Goal: Information Seeking & Learning: Learn about a topic

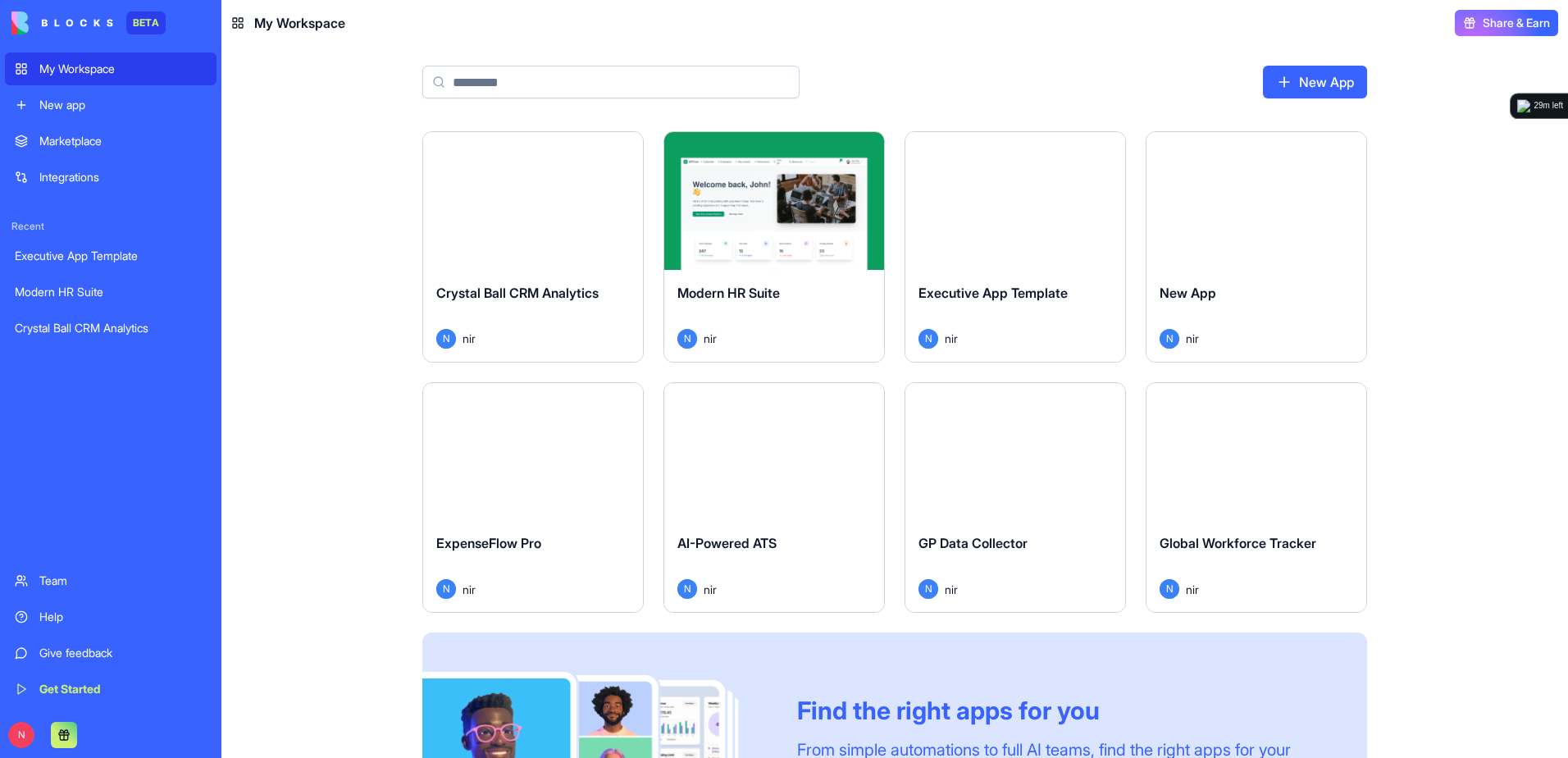
click at [574, 237] on div "Launch" at bounding box center [532, 201] width 220 height 138
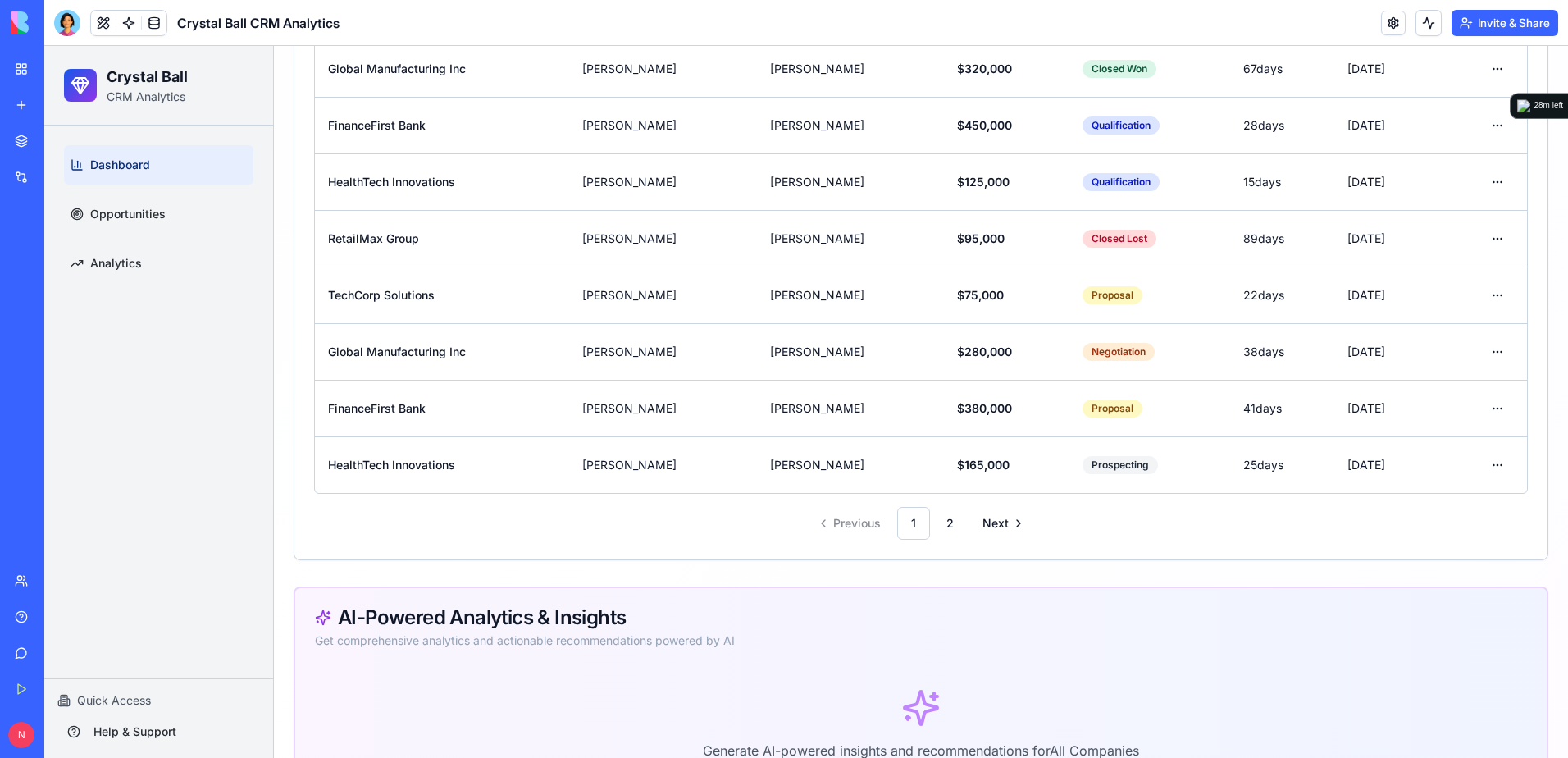
scroll to position [1719, 0]
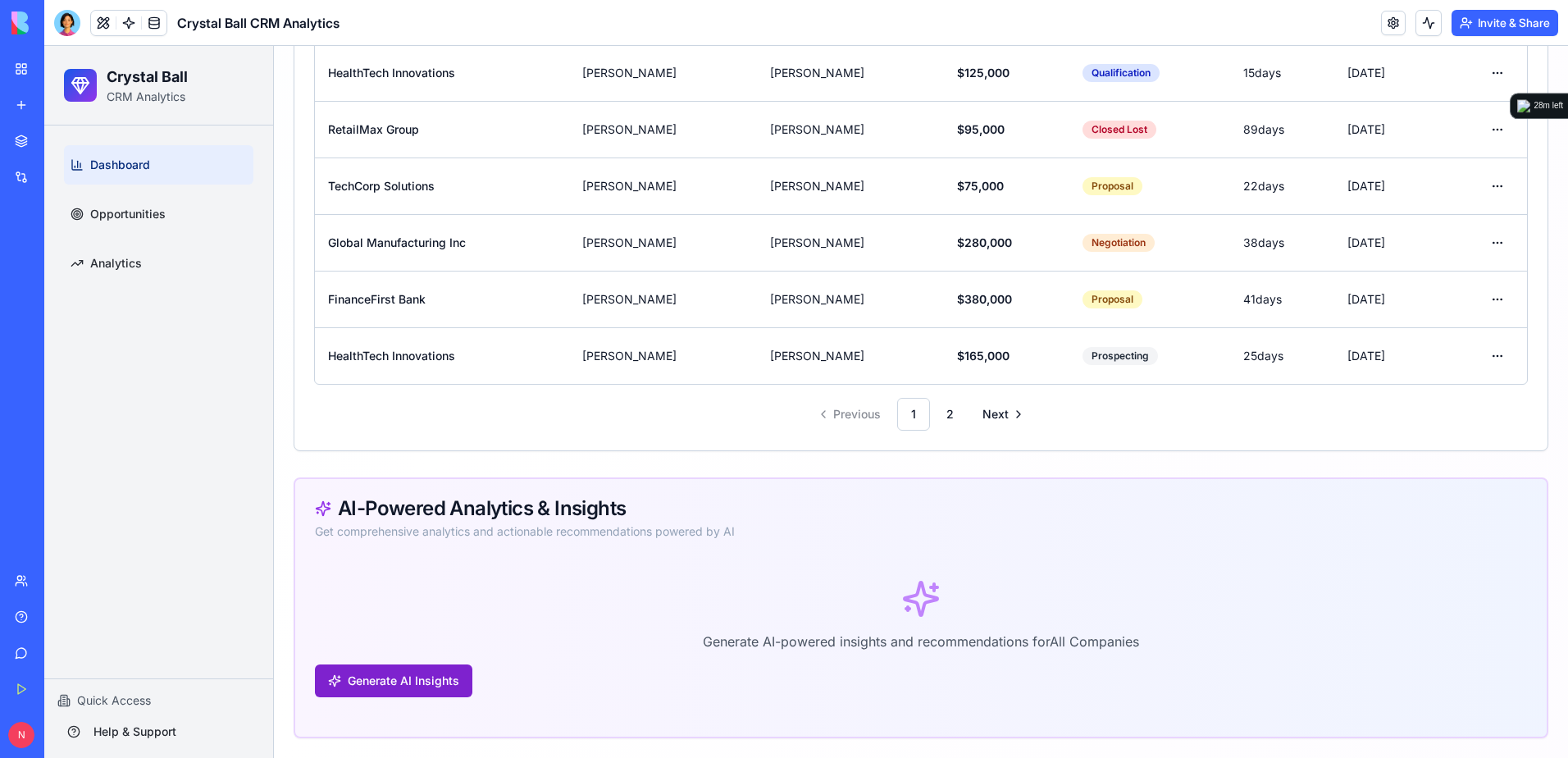
click at [442, 678] on button "Generate AI Insights" at bounding box center [394, 681] width 158 height 33
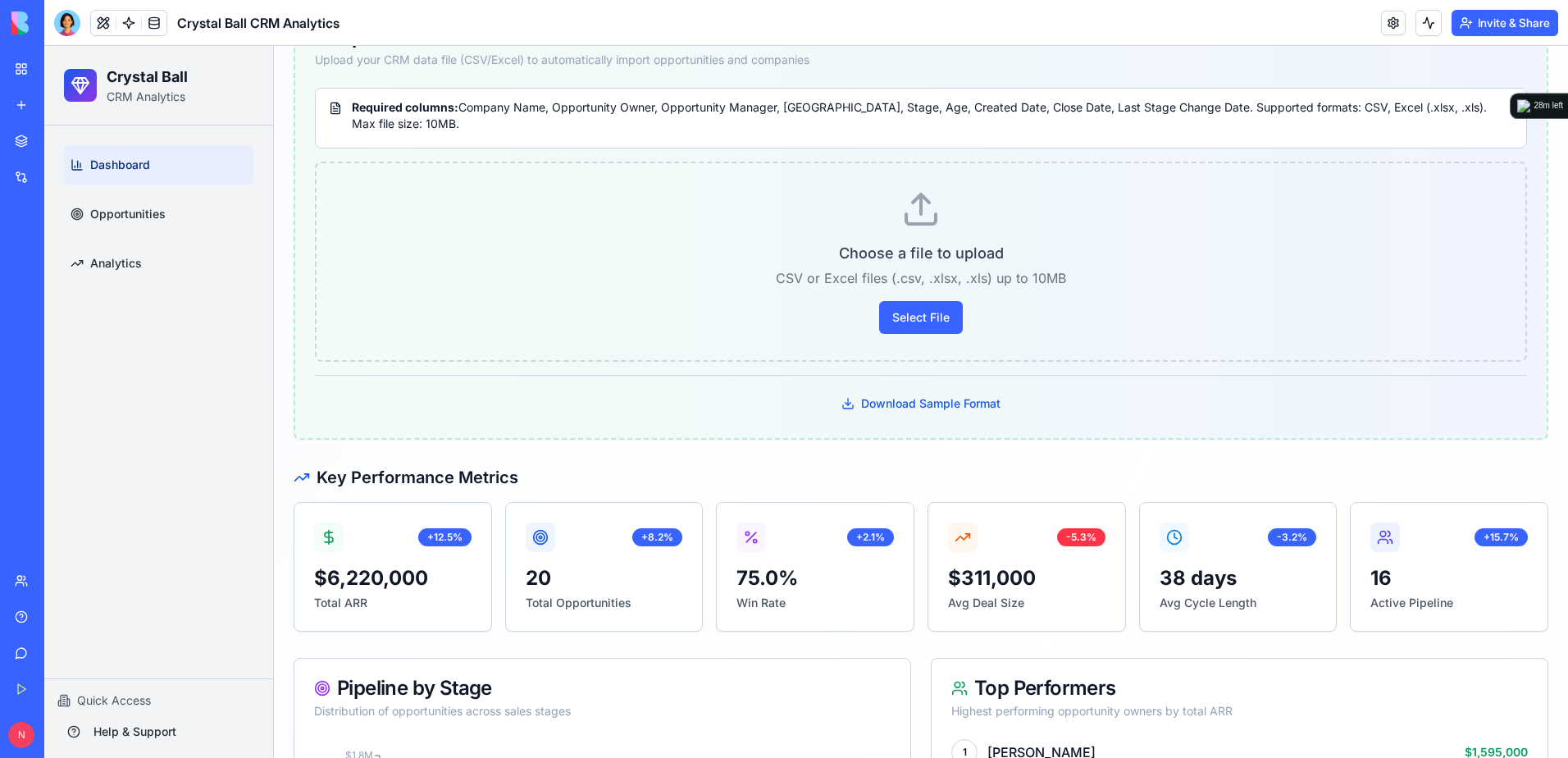
scroll to position [282, 0]
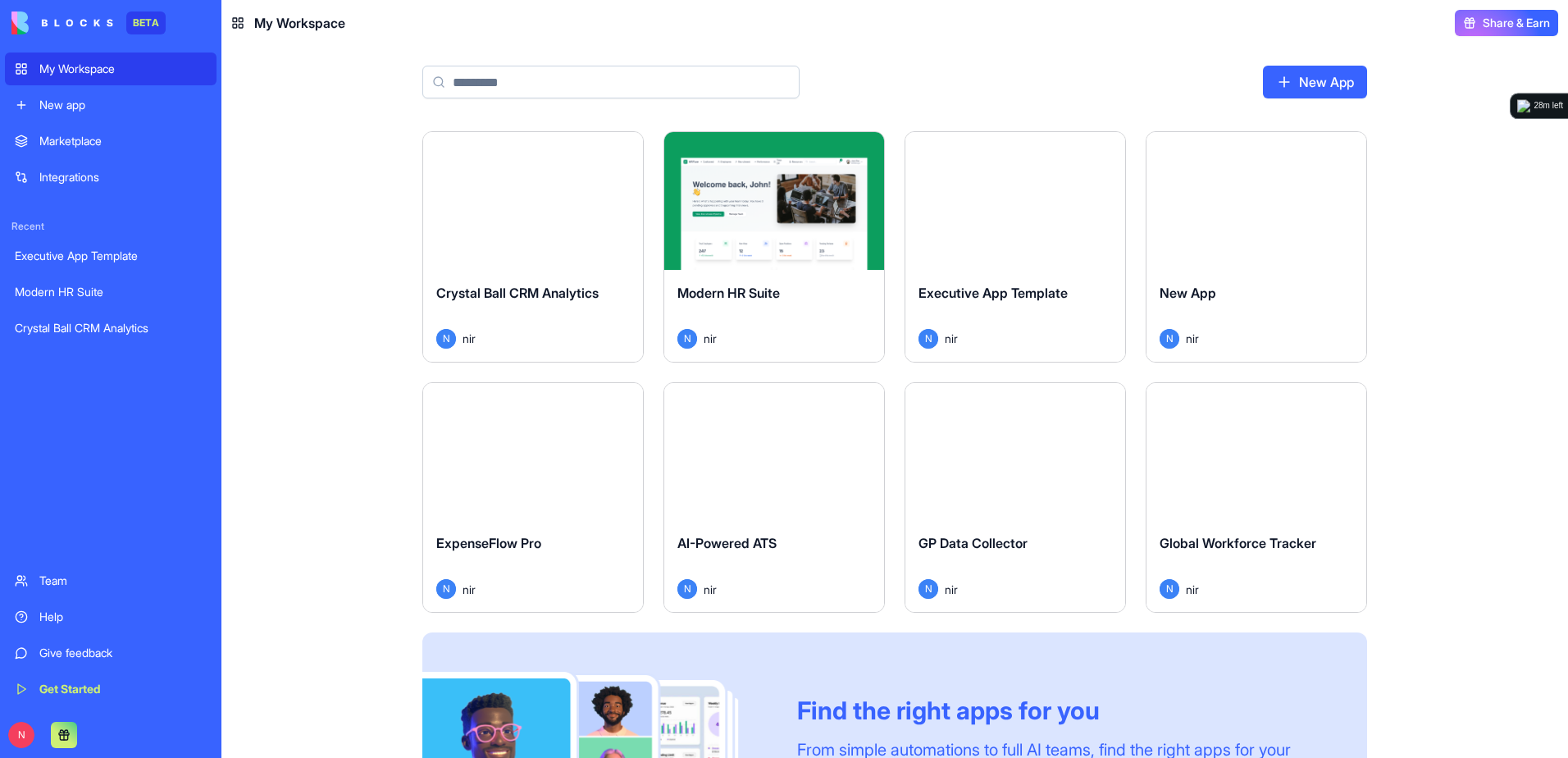
click at [1092, 236] on div "Launch" at bounding box center [1015, 201] width 220 height 138
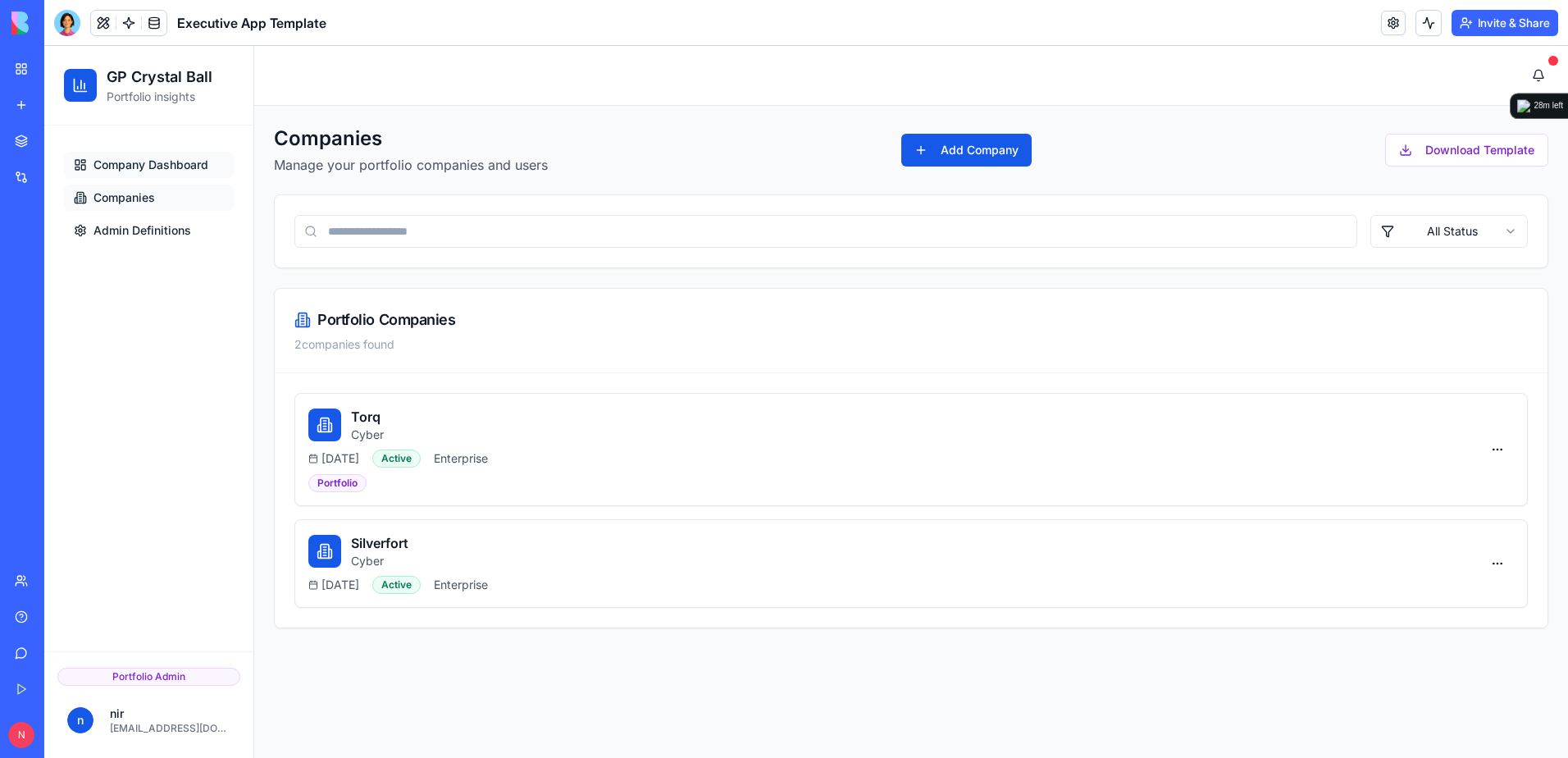
click at [188, 169] on span "Company Dashboard" at bounding box center [151, 165] width 114 height 17
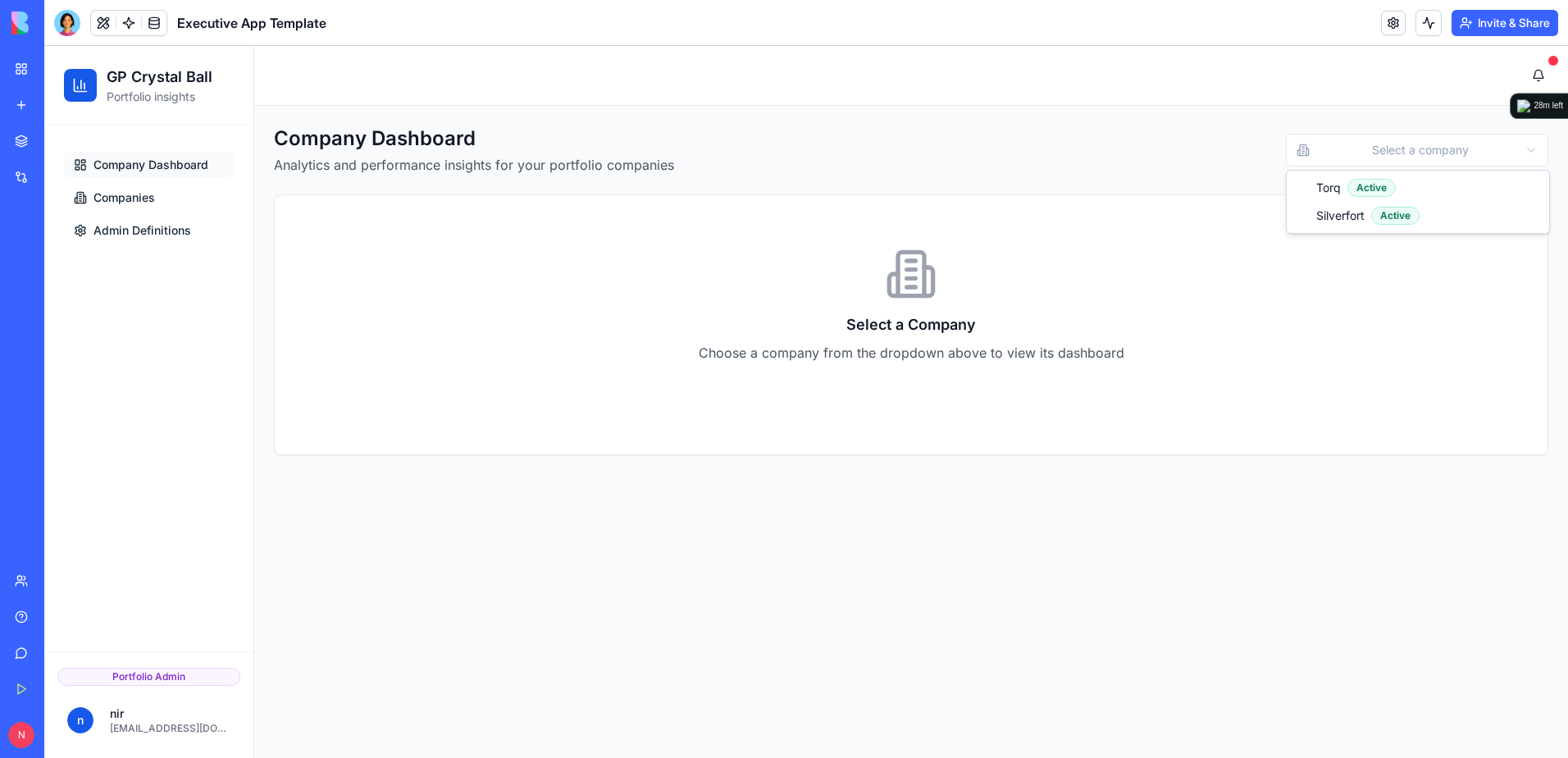
click at [1342, 152] on html "GP Crystal Ball Portfolio insights Company Dashboard Companies Admin Definition…" at bounding box center [806, 401] width 1524 height 712
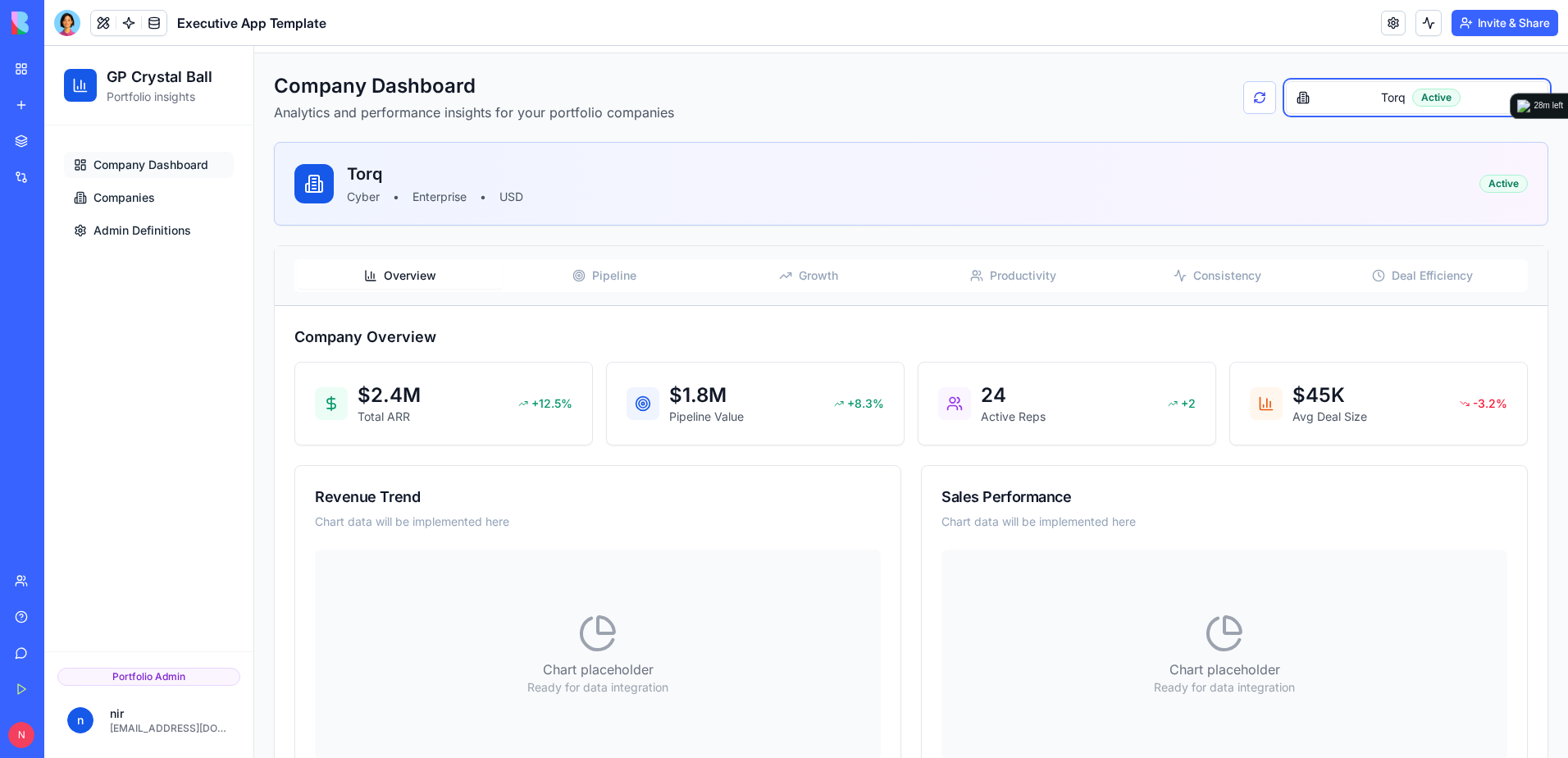
scroll to position [114, 0]
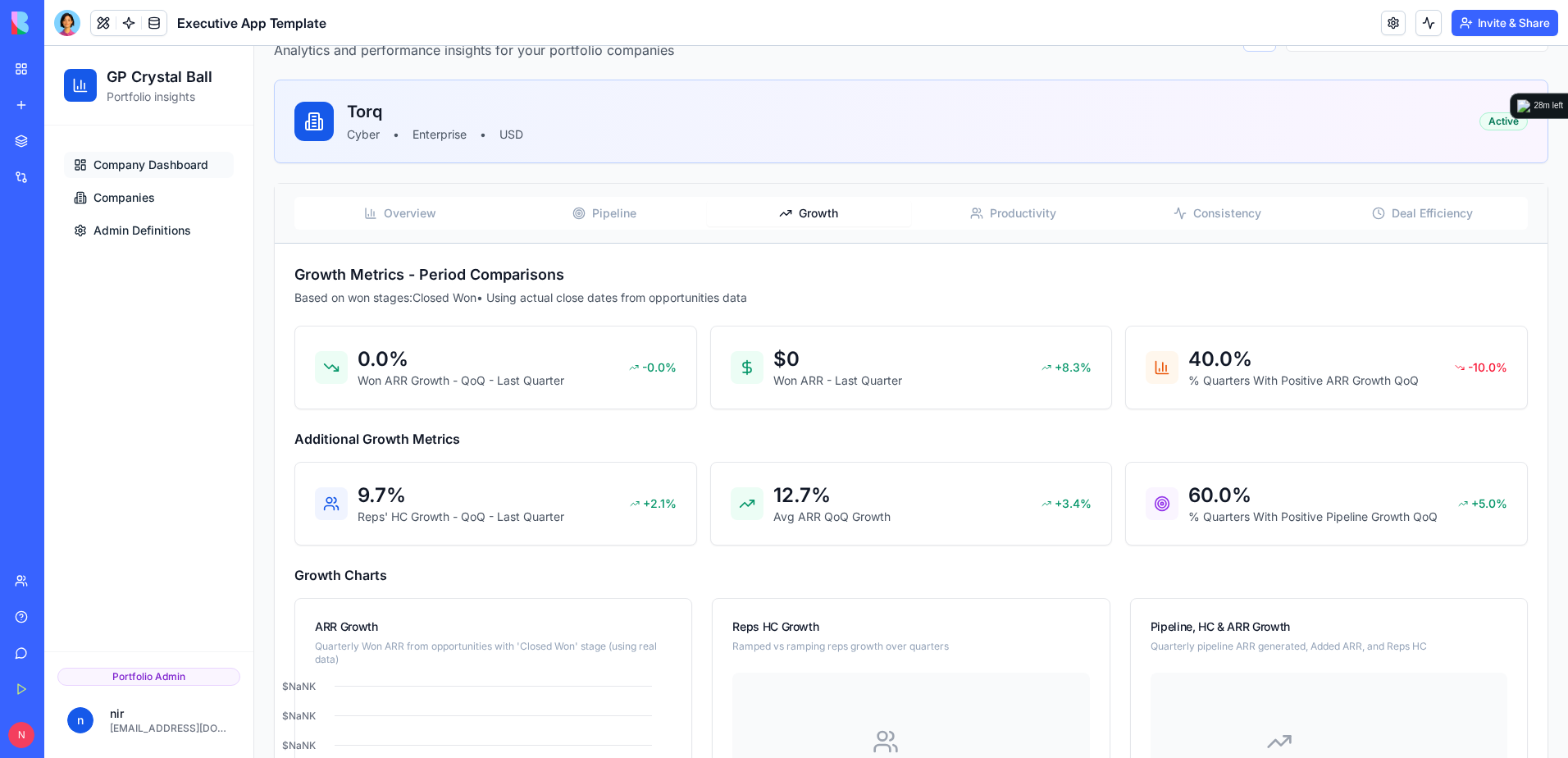
click at [818, 216] on span "Growth" at bounding box center [818, 213] width 39 height 17
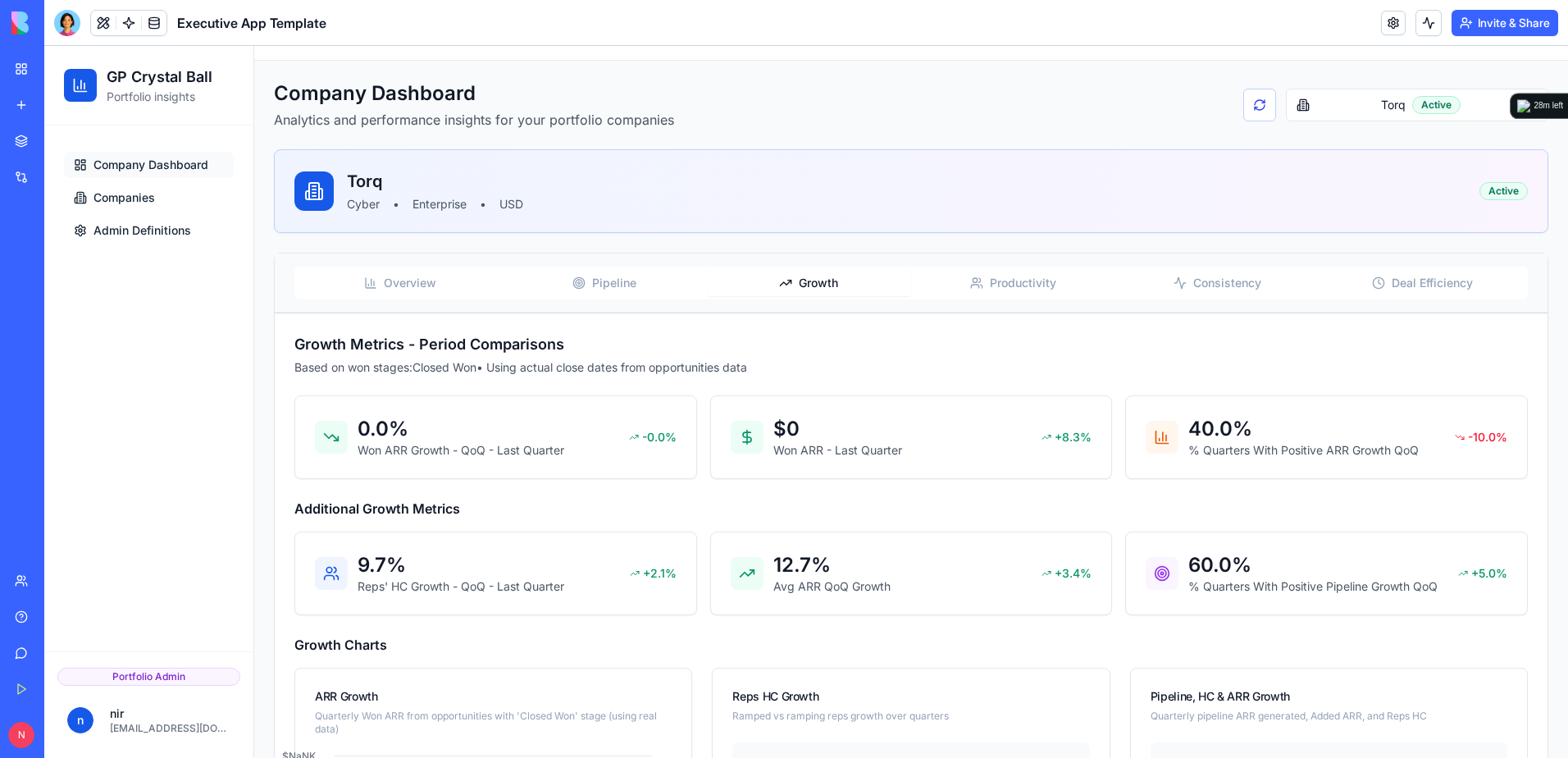
scroll to position [41, 0]
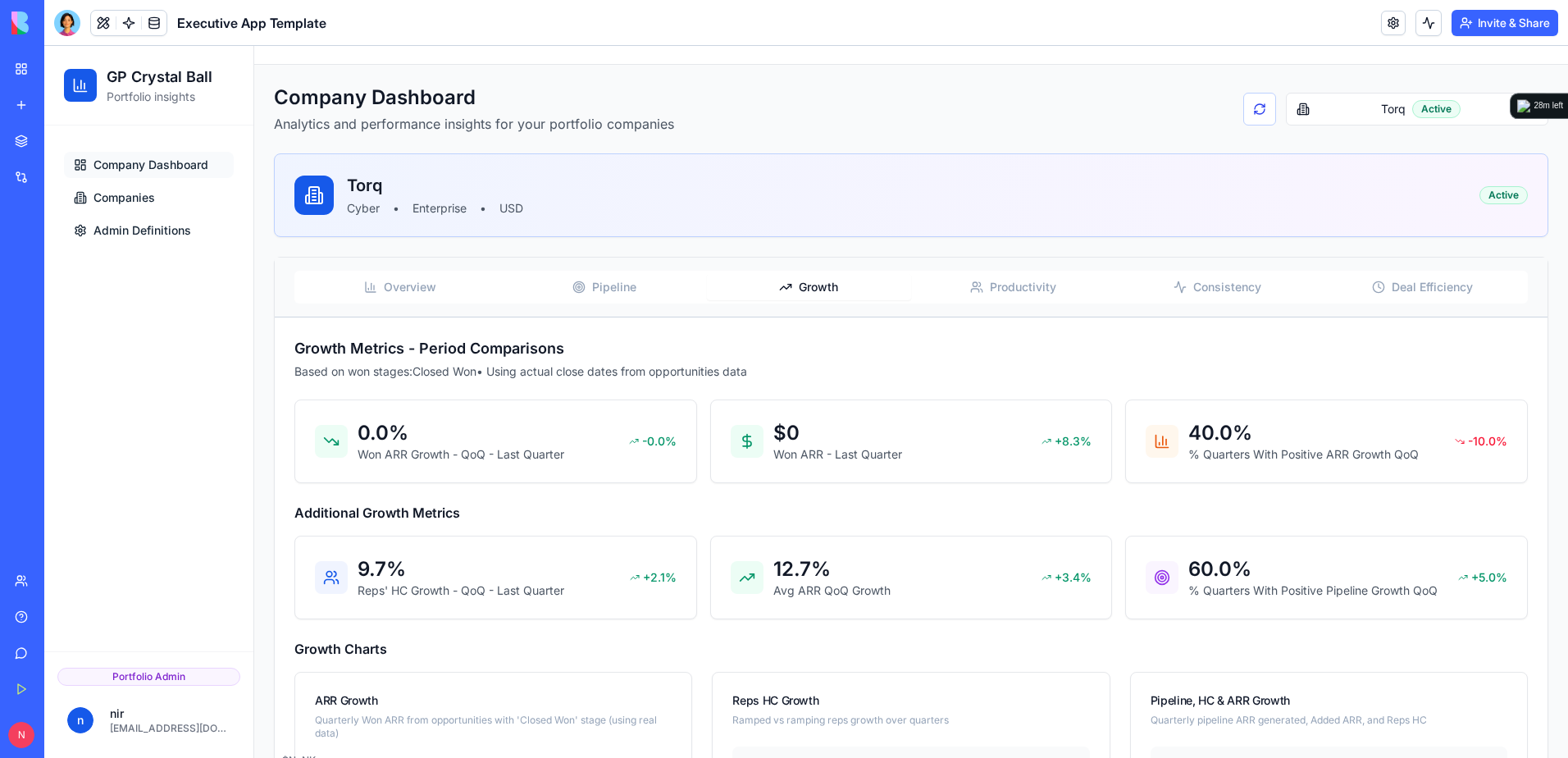
click at [1000, 304] on div "Overview Pipeline Growth Productivity Consistency Deal Efficiency" at bounding box center [910, 288] width 1273 height 60
drag, startPoint x: 1015, startPoint y: 290, endPoint x: 1007, endPoint y: 299, distance: 12.0
click at [1007, 299] on button "Productivity" at bounding box center [1013, 287] width 204 height 27
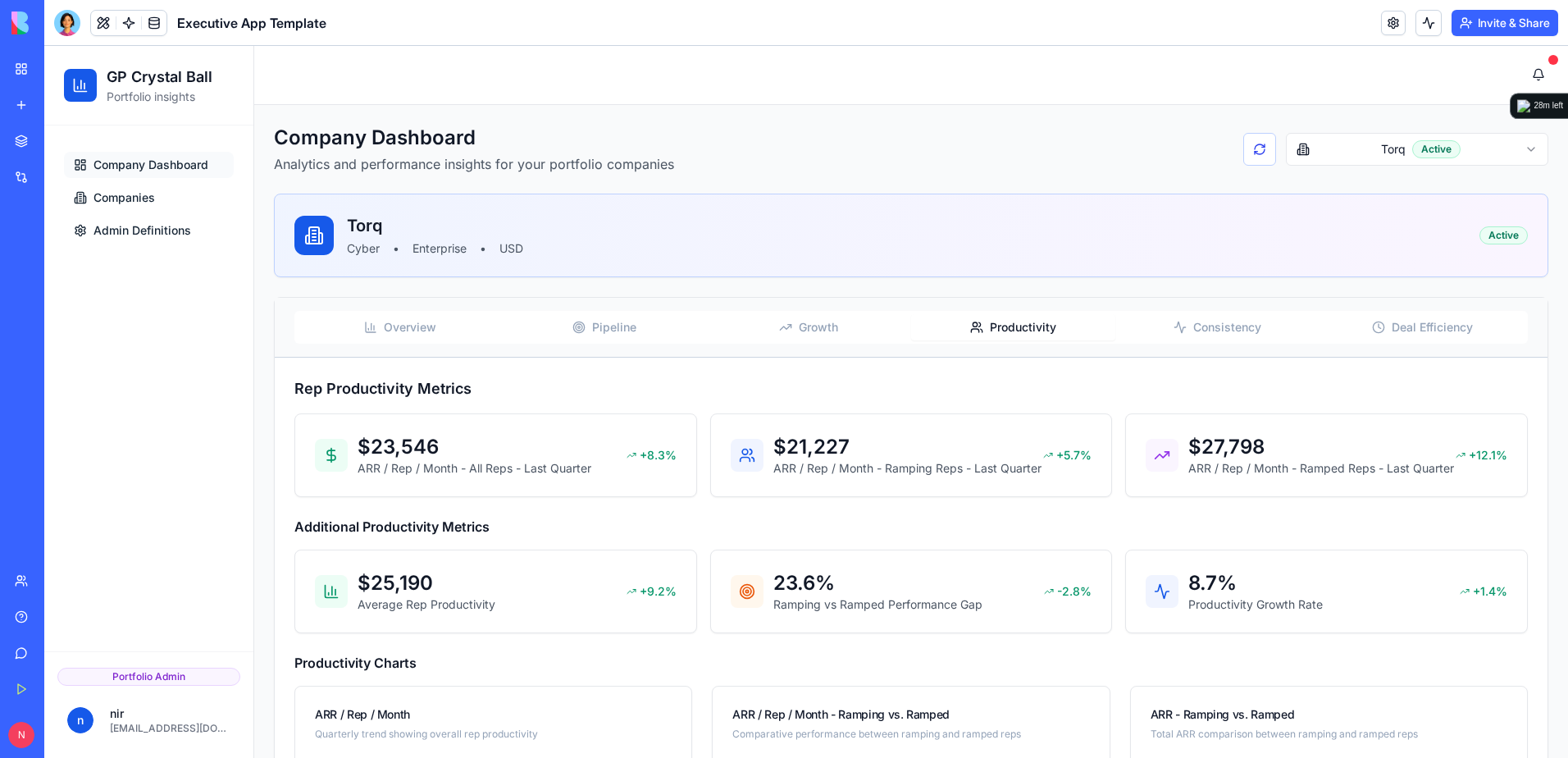
scroll to position [0, 0]
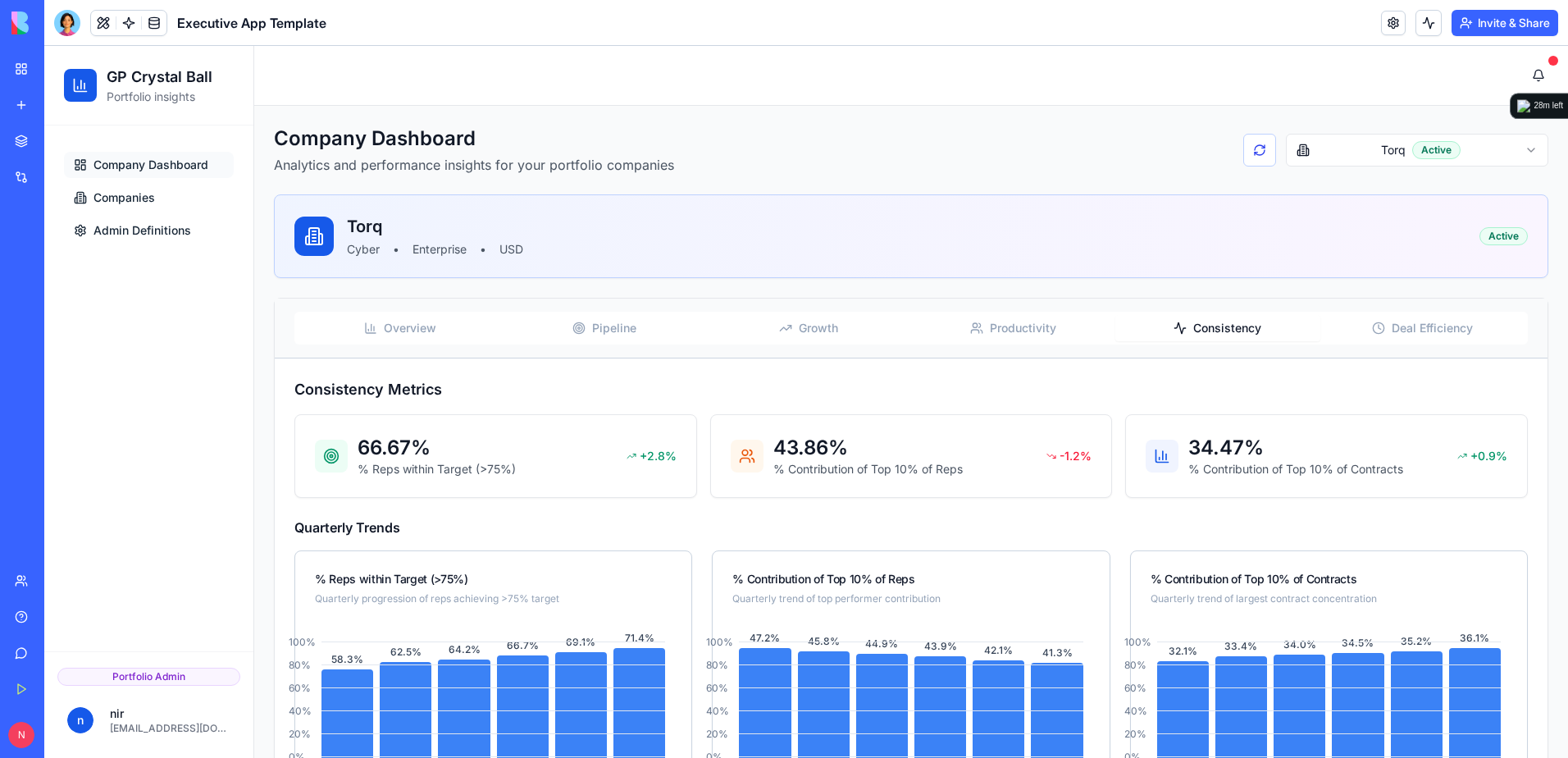
click at [1208, 324] on span "Consistency" at bounding box center [1227, 328] width 68 height 17
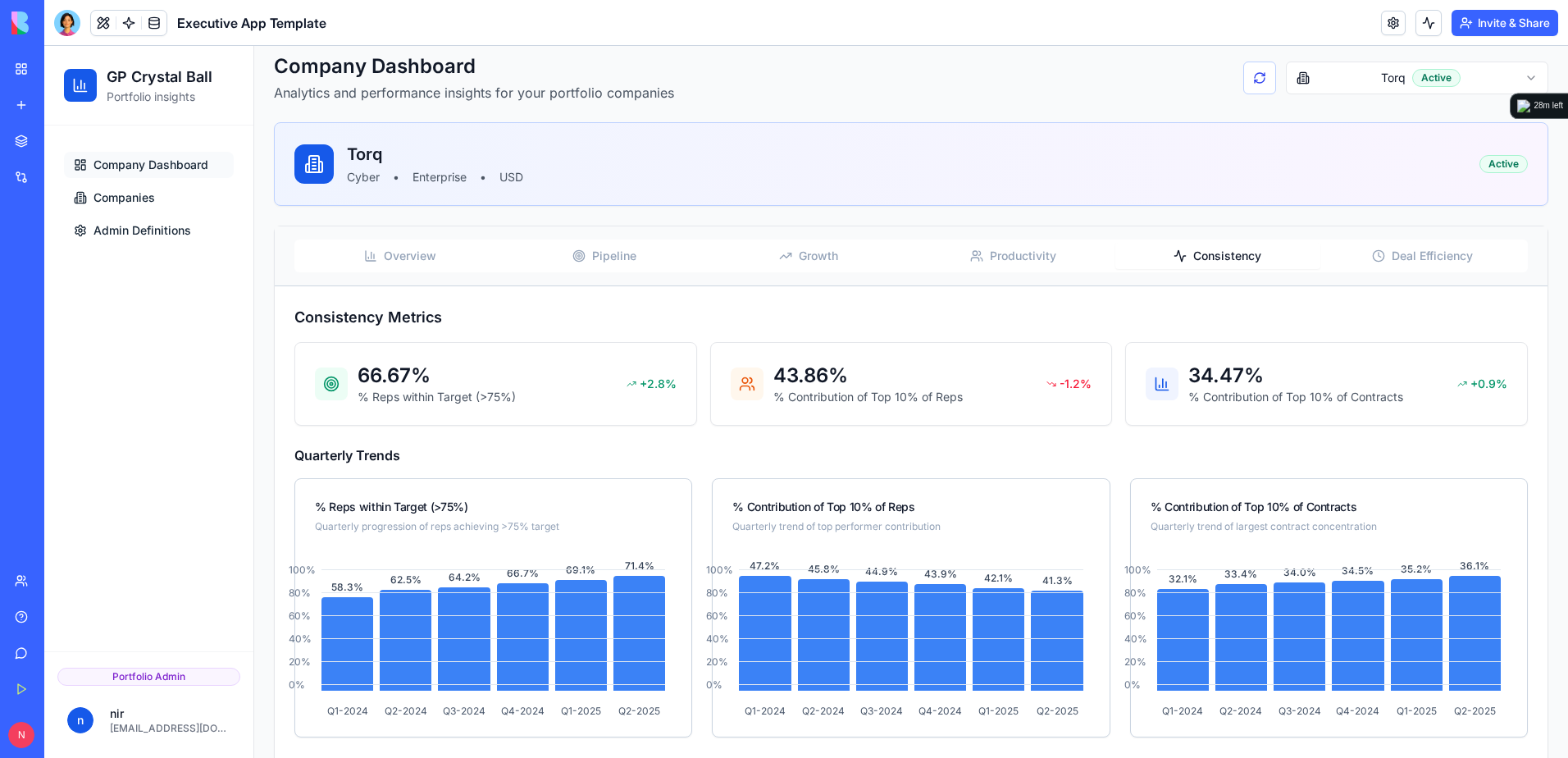
scroll to position [164, 0]
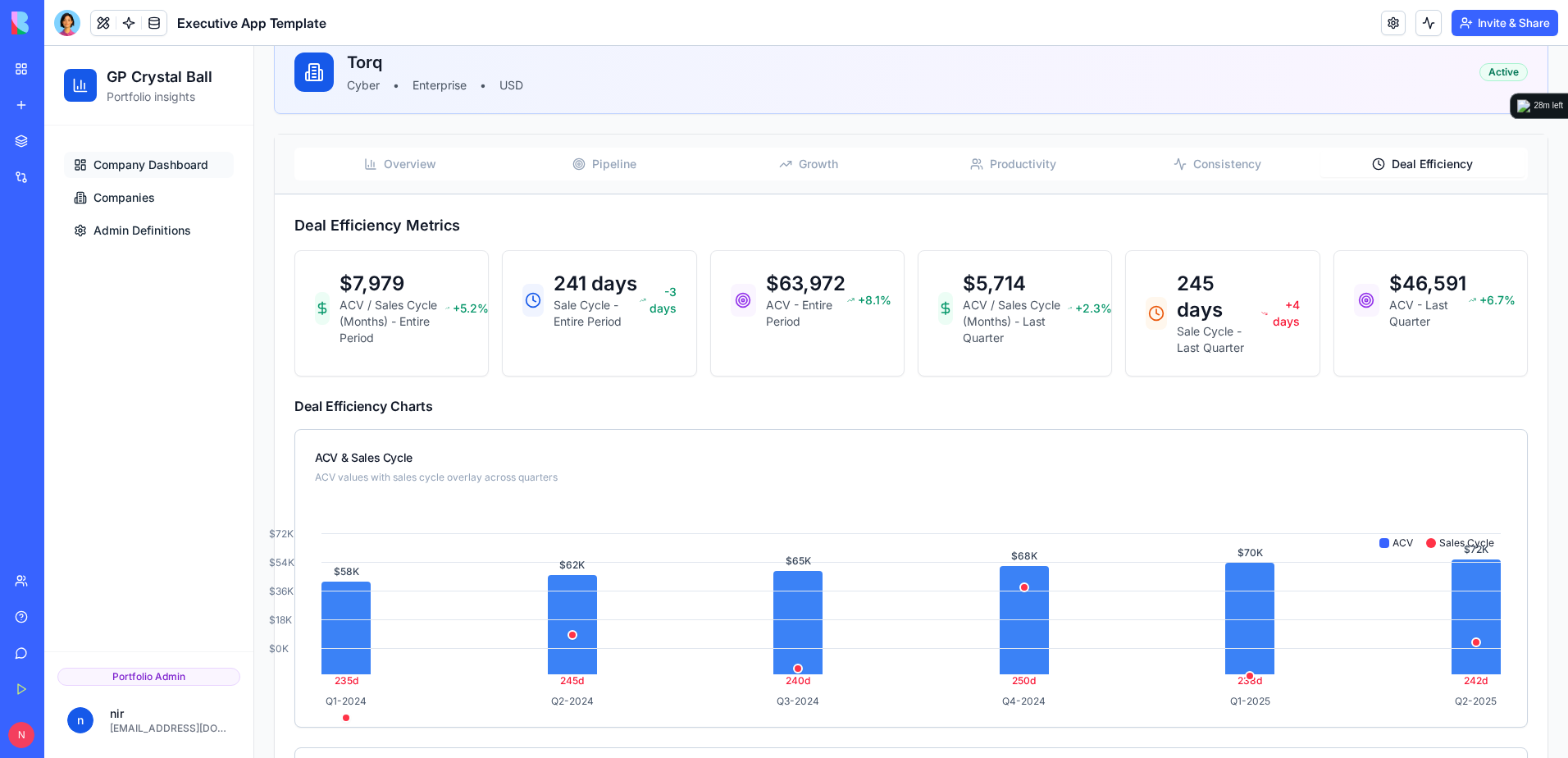
click at [1405, 172] on button "Deal Efficiency" at bounding box center [1422, 164] width 204 height 27
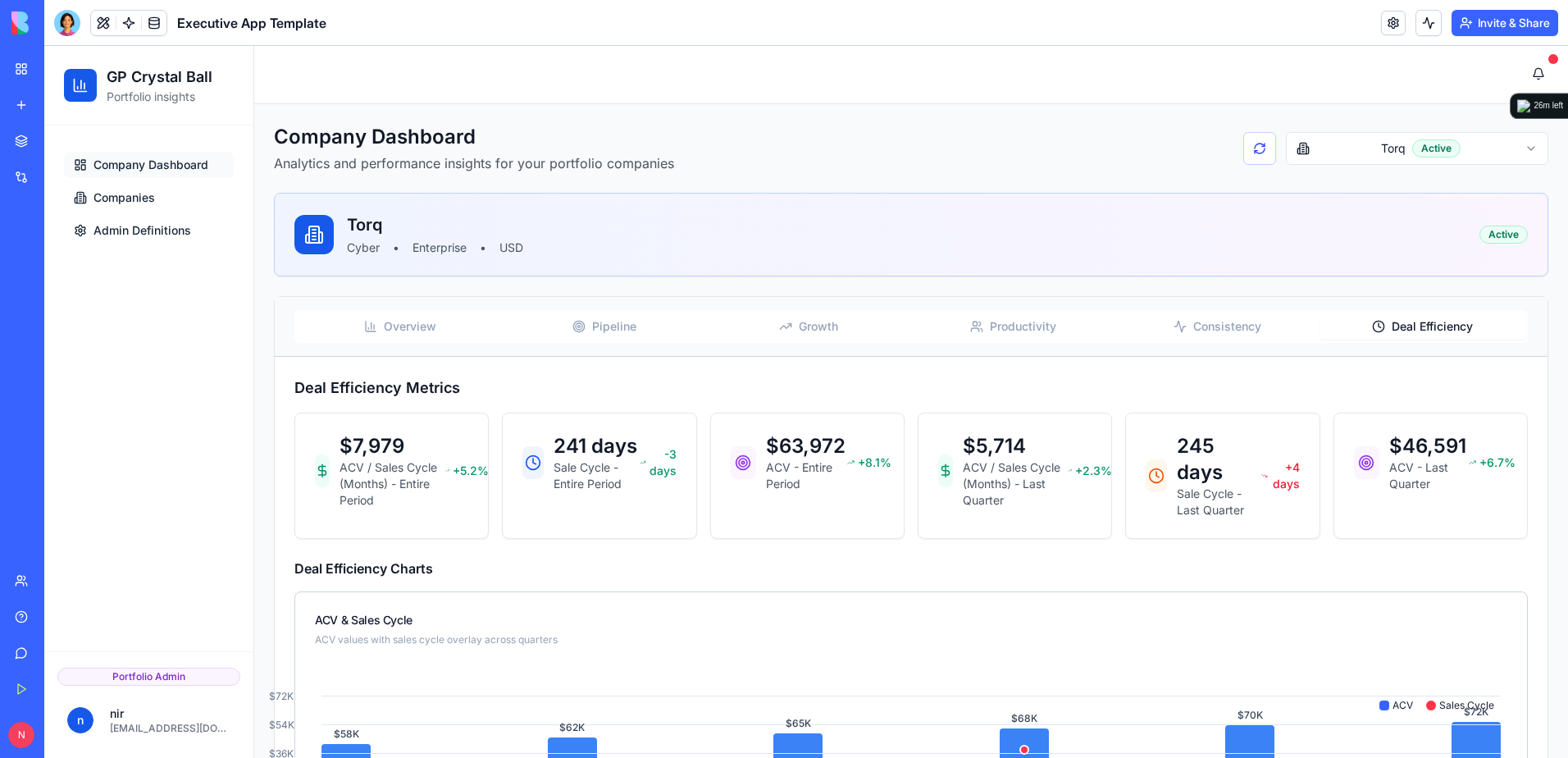
scroll to position [0, 0]
